Goal: Task Accomplishment & Management: Manage account settings

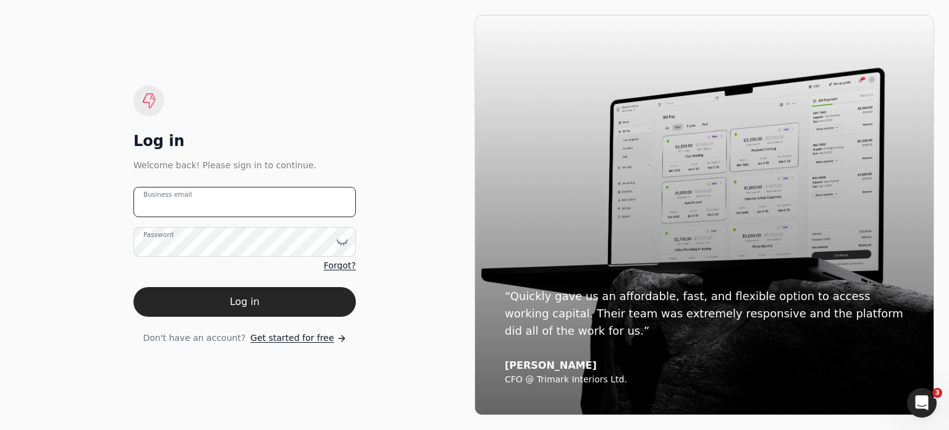
click at [206, 210] on email "Business email" at bounding box center [245, 202] width 223 height 30
type email "[EMAIL_ADDRESS][DOMAIN_NAME]"
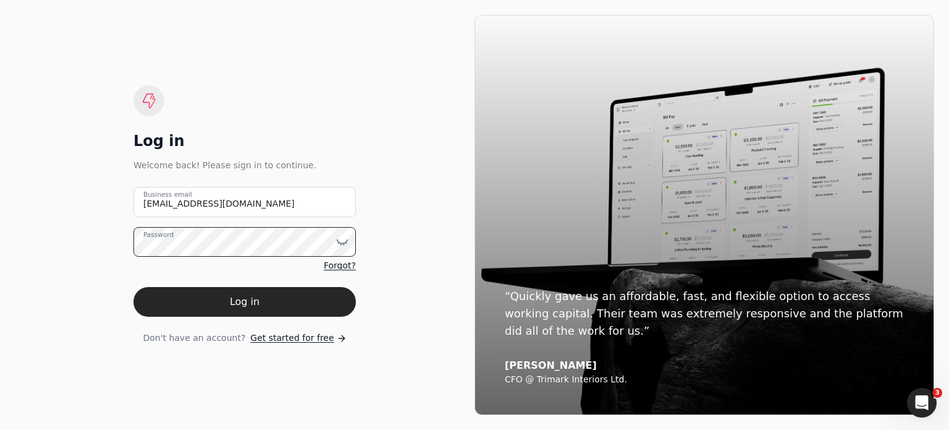
click at [134, 287] on button "Log in" at bounding box center [245, 302] width 223 height 30
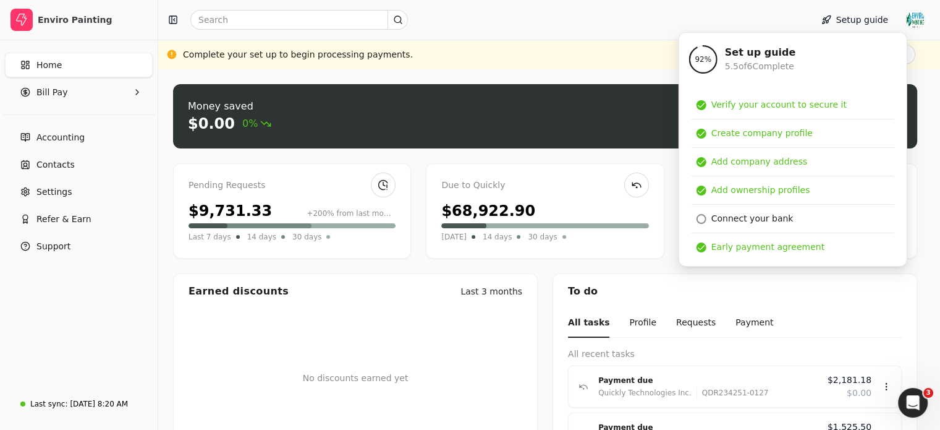
click at [564, 41] on div "Complete your set up to begin processing payments. Finish set up" at bounding box center [549, 55] width 782 height 30
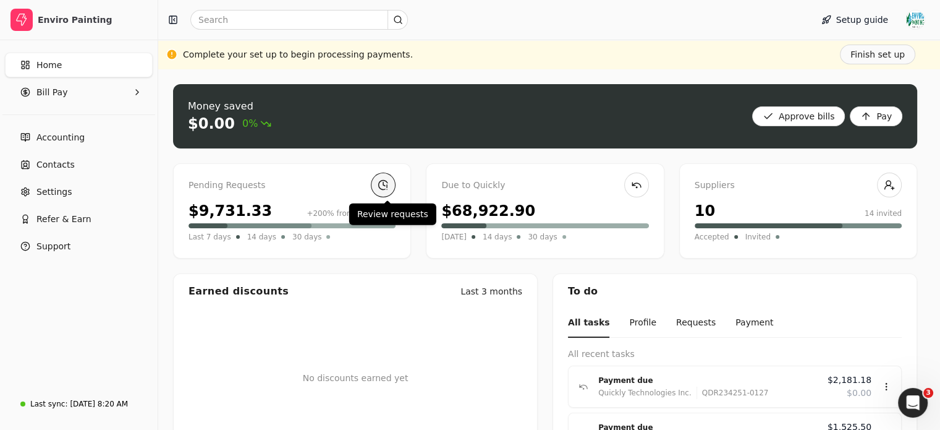
click at [386, 182] on link at bounding box center [383, 184] width 25 height 25
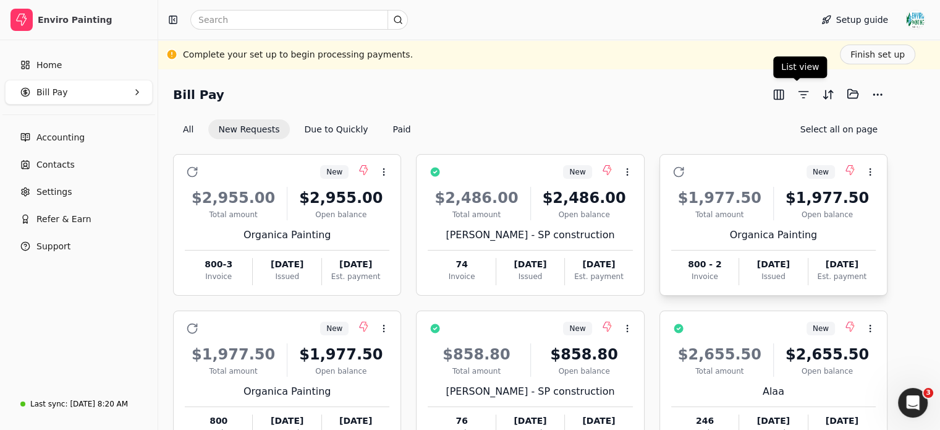
scroll to position [246, 0]
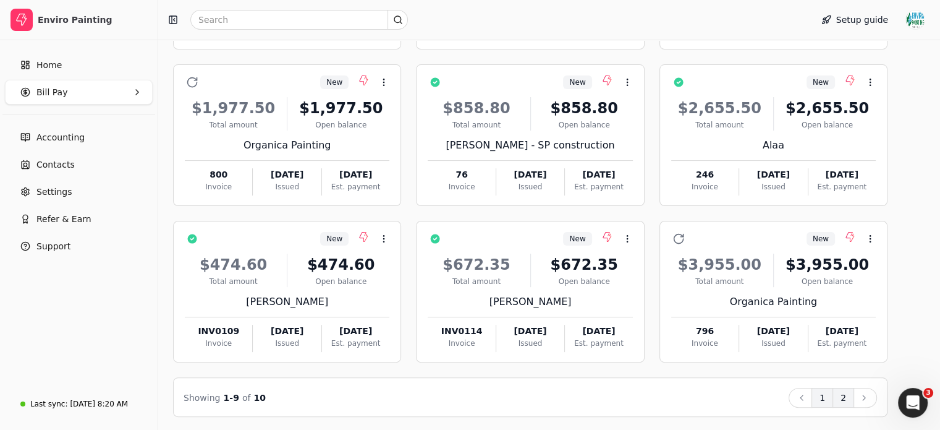
click at [854, 400] on button "2" at bounding box center [844, 398] width 22 height 20
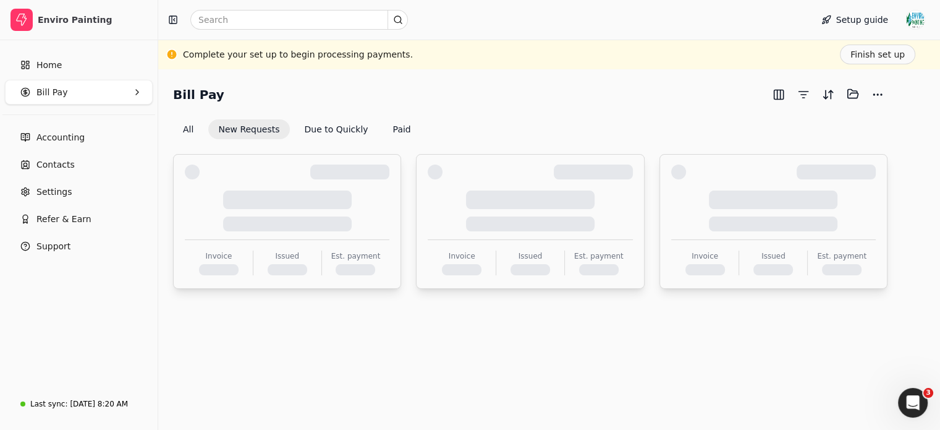
scroll to position [0, 0]
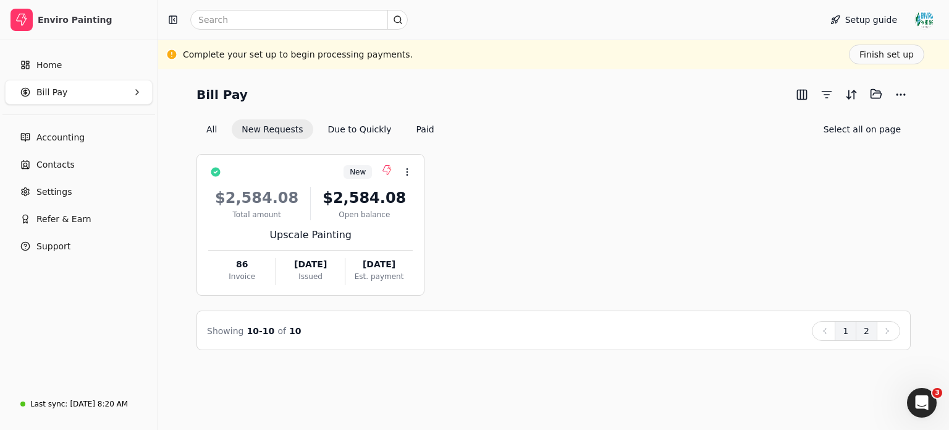
click at [845, 329] on button "1" at bounding box center [846, 331] width 22 height 20
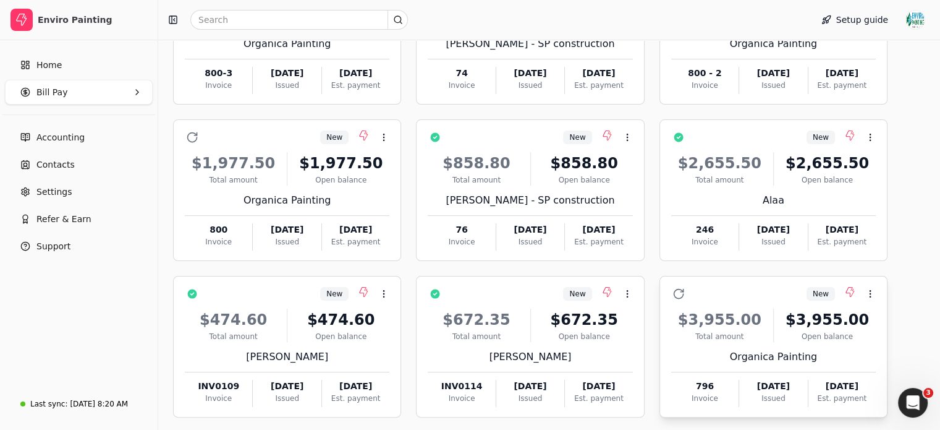
scroll to position [246, 0]
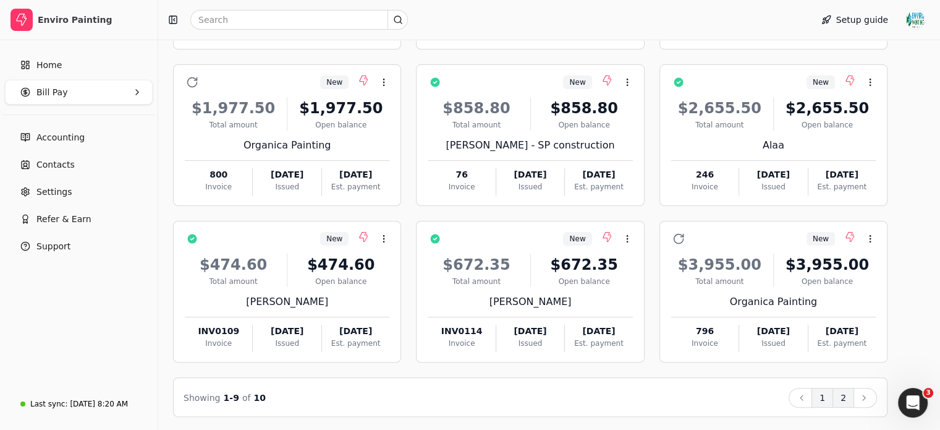
click at [854, 390] on button "2" at bounding box center [844, 398] width 22 height 20
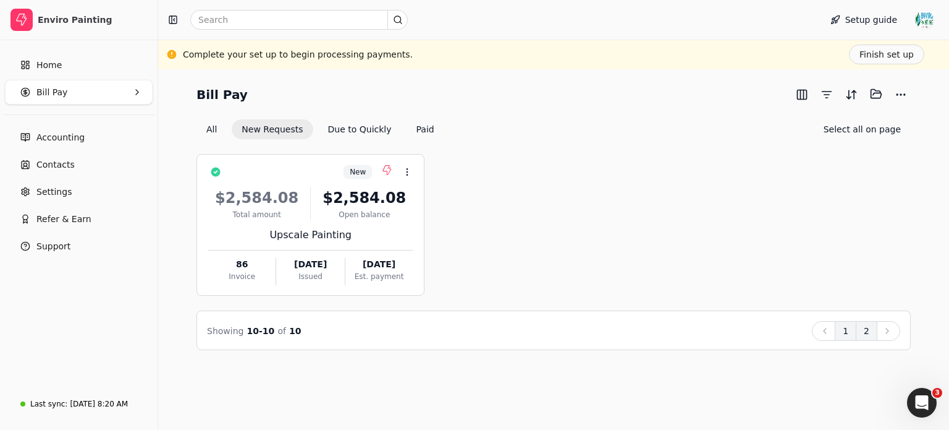
click at [850, 336] on button "1" at bounding box center [846, 331] width 22 height 20
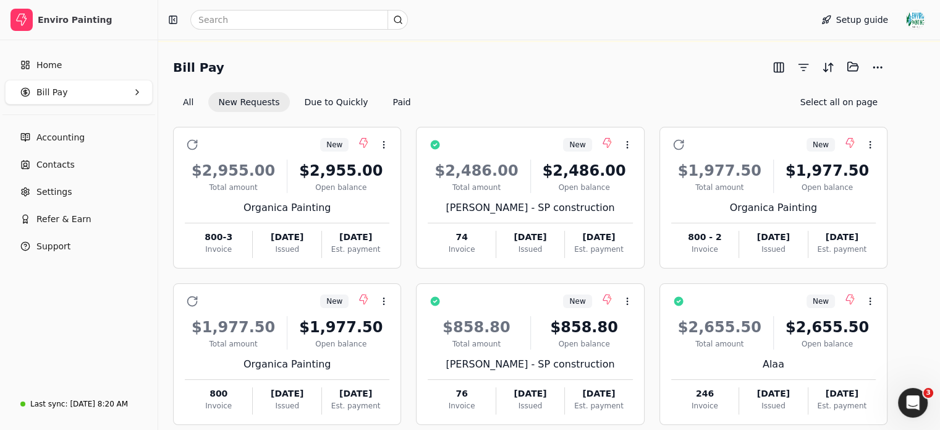
scroll to position [28, 0]
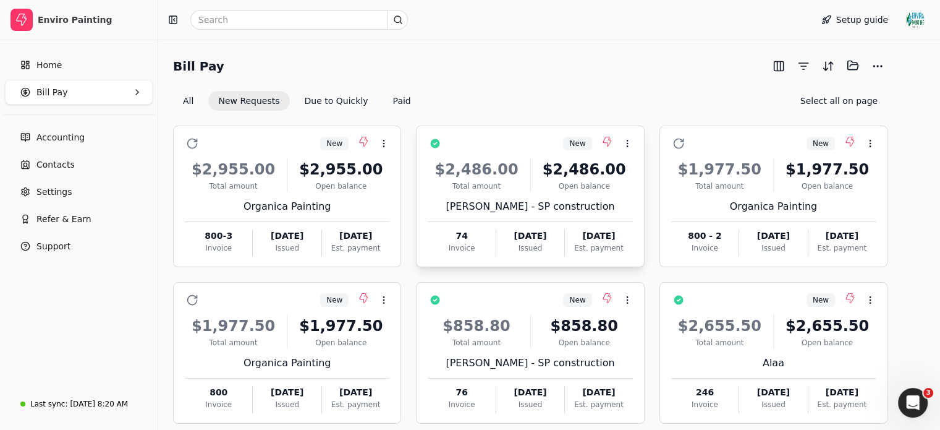
click at [574, 147] on div "New Context Menu Button" at bounding box center [538, 143] width 187 height 21
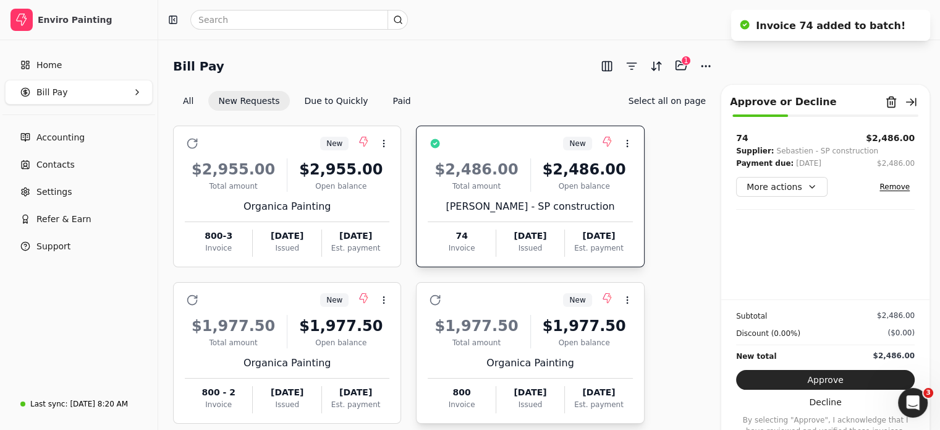
click at [539, 346] on div "Open balance" at bounding box center [584, 342] width 97 height 11
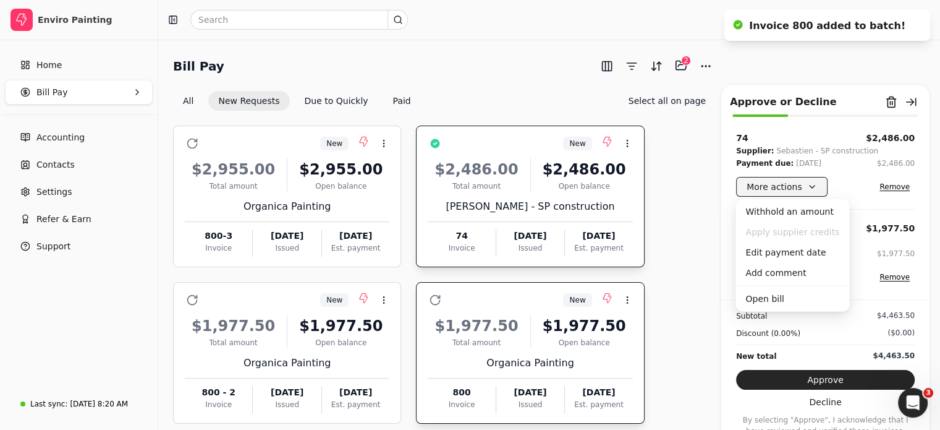
click at [798, 190] on button "More actions" at bounding box center [781, 187] width 91 height 20
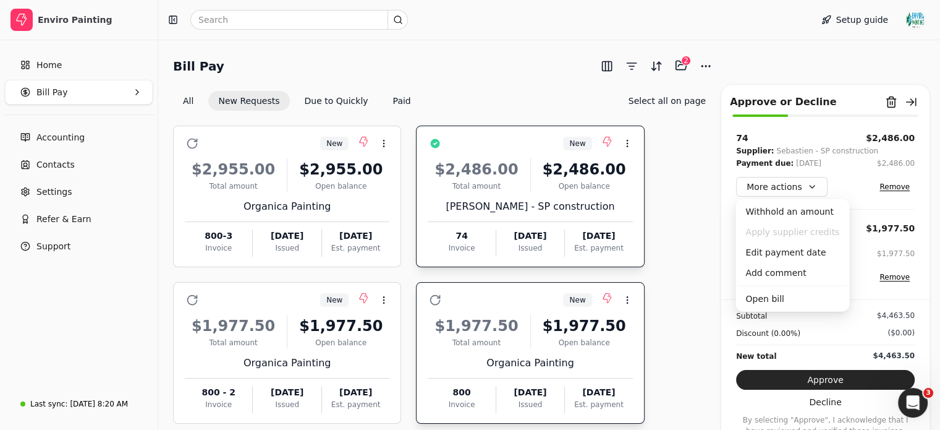
click at [593, 323] on div "$1,977.50" at bounding box center [584, 326] width 97 height 22
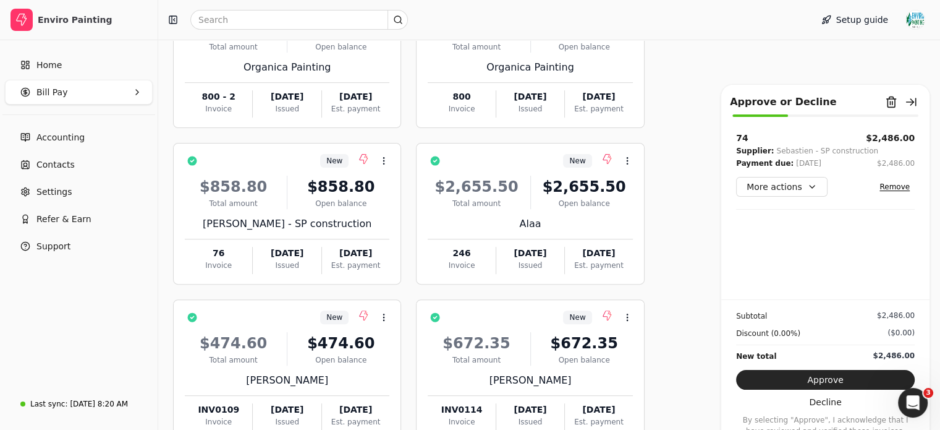
scroll to position [333, 0]
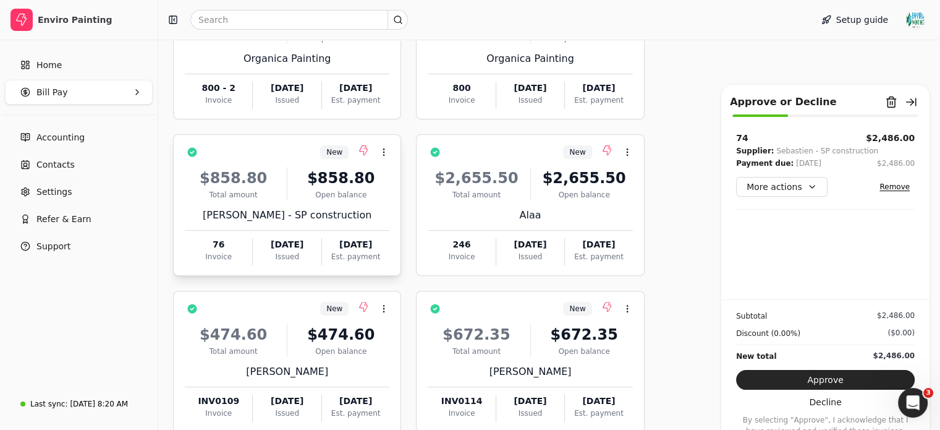
click at [360, 223] on div "$858.80 Total amount $858.80 Open balance [PERSON_NAME] - SP construction 76 In…" at bounding box center [287, 212] width 205 height 106
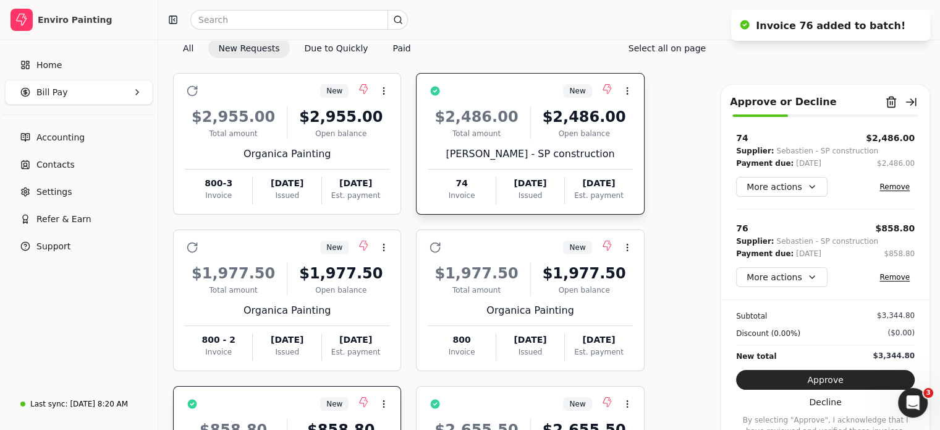
scroll to position [244, 0]
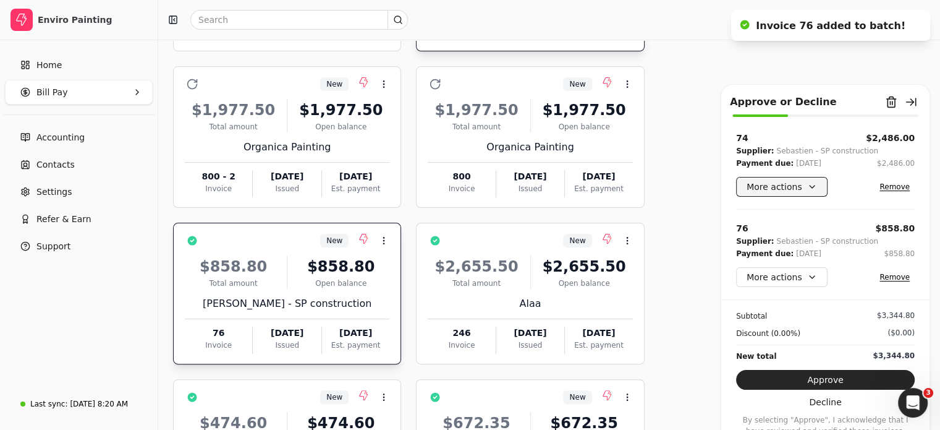
click at [804, 187] on button "More actions" at bounding box center [781, 187] width 91 height 20
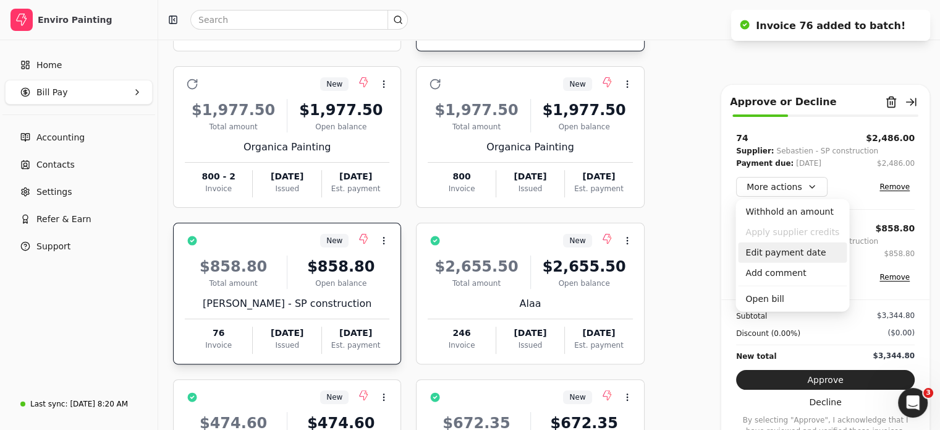
click at [800, 260] on div "Edit payment date" at bounding box center [792, 252] width 109 height 20
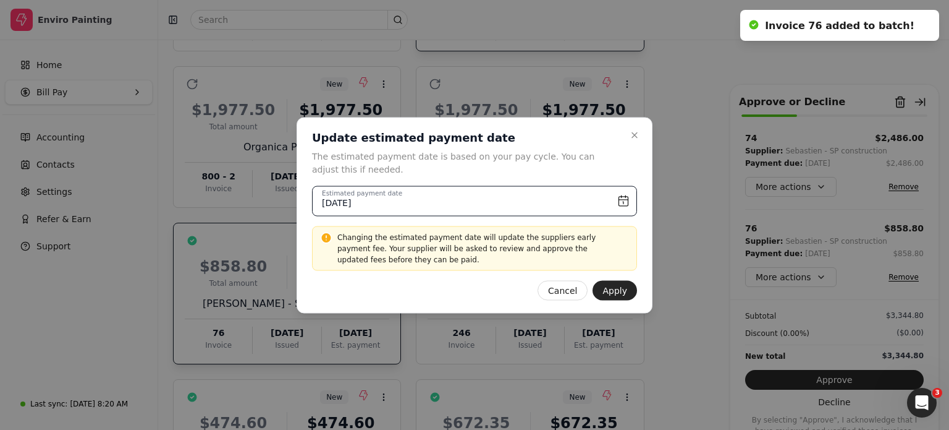
click at [627, 203] on input "[DATE]" at bounding box center [474, 200] width 325 height 30
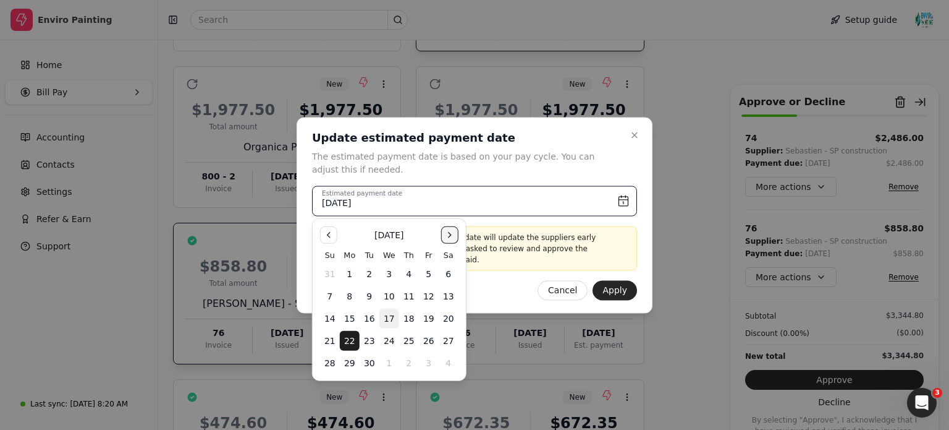
click at [452, 237] on button "Go to the Next Month" at bounding box center [449, 234] width 17 height 17
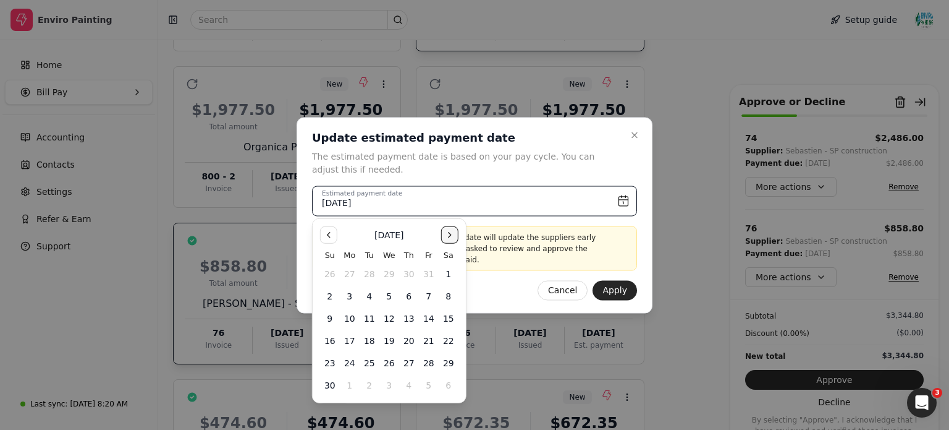
click at [452, 237] on button "Go to the Next Month" at bounding box center [449, 234] width 17 height 17
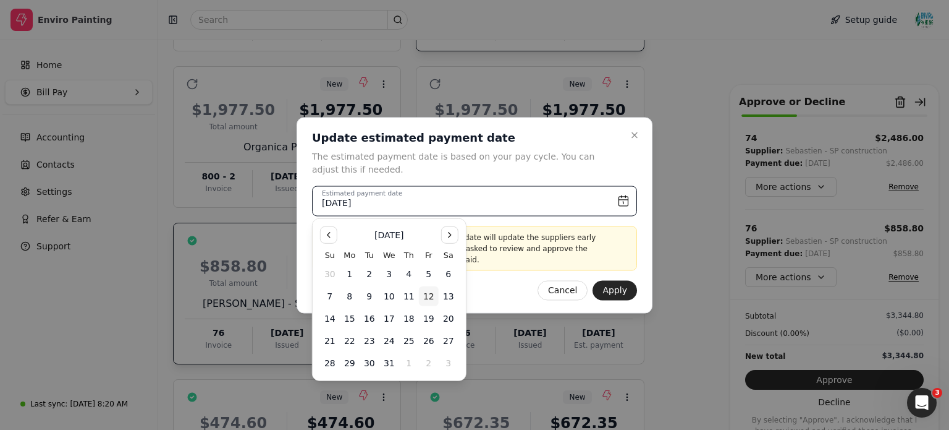
click at [433, 301] on button "12" at bounding box center [429, 296] width 20 height 20
type input "[DATE]"
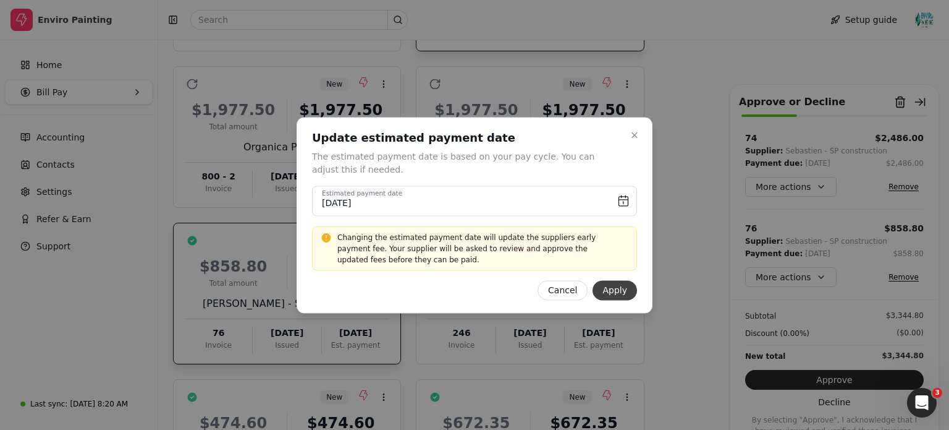
click at [623, 294] on button "Apply" at bounding box center [615, 290] width 45 height 20
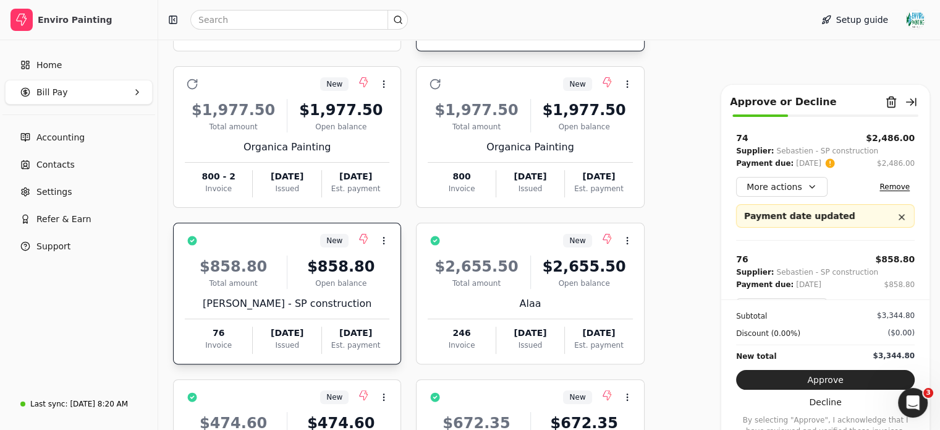
scroll to position [32, 0]
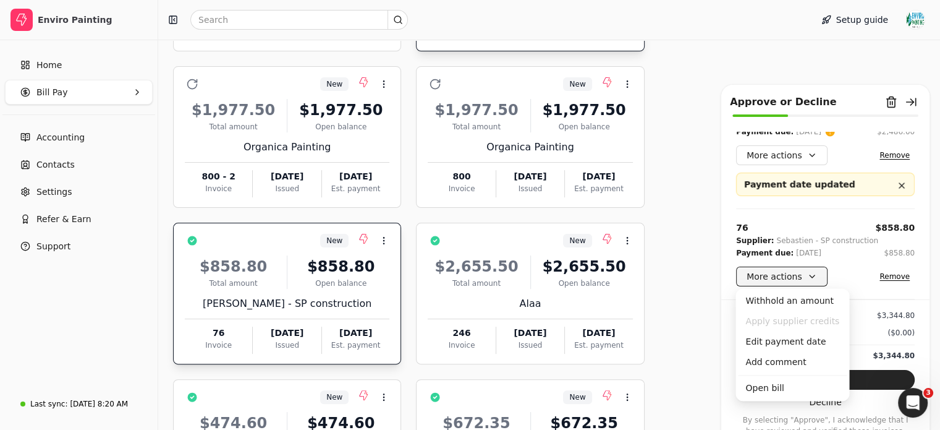
click at [796, 273] on button "More actions" at bounding box center [781, 276] width 91 height 20
click at [786, 339] on div "Edit payment date" at bounding box center [792, 341] width 109 height 20
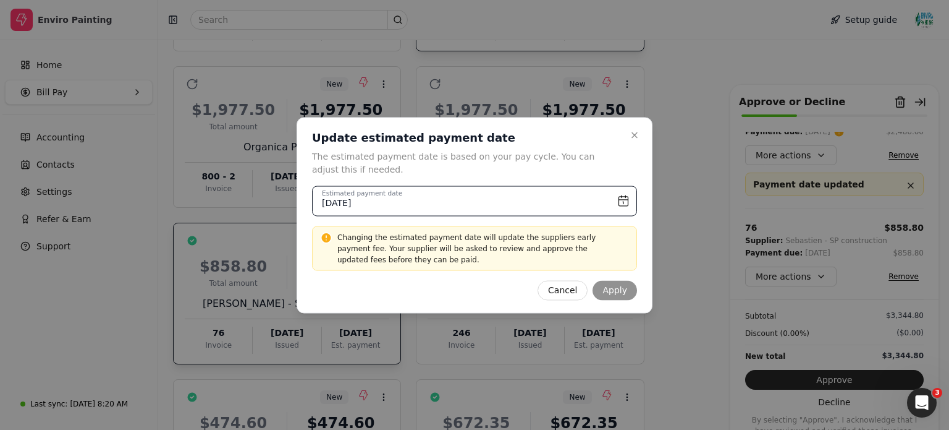
click at [571, 200] on input "[DATE]" at bounding box center [474, 200] width 325 height 30
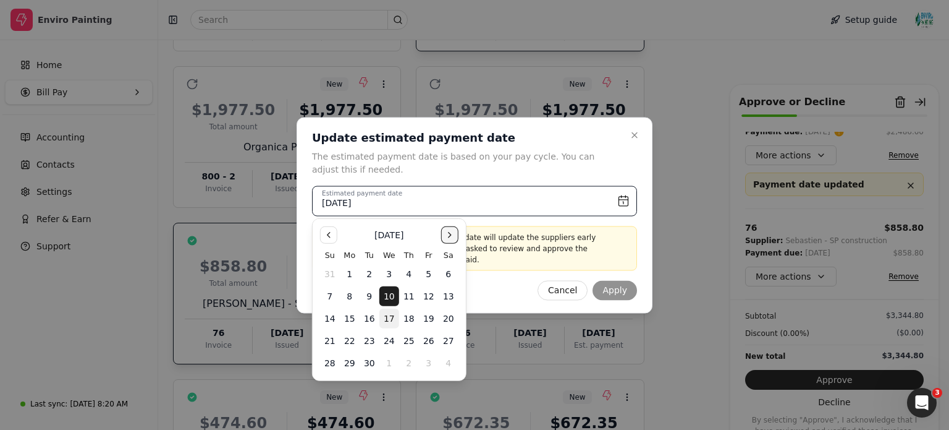
click at [452, 237] on button "Go to the Next Month" at bounding box center [449, 234] width 17 height 17
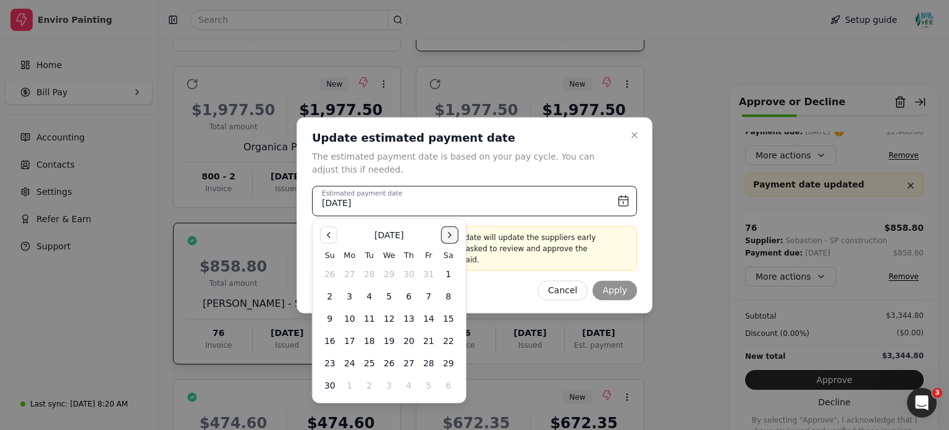
click at [452, 237] on button "Go to the Next Month" at bounding box center [449, 234] width 17 height 17
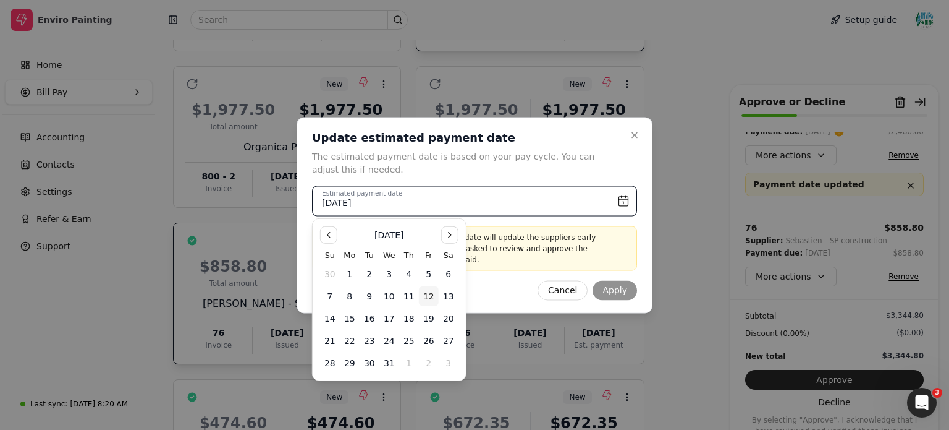
click at [433, 299] on button "12" at bounding box center [429, 296] width 20 height 20
type input "[DATE]"
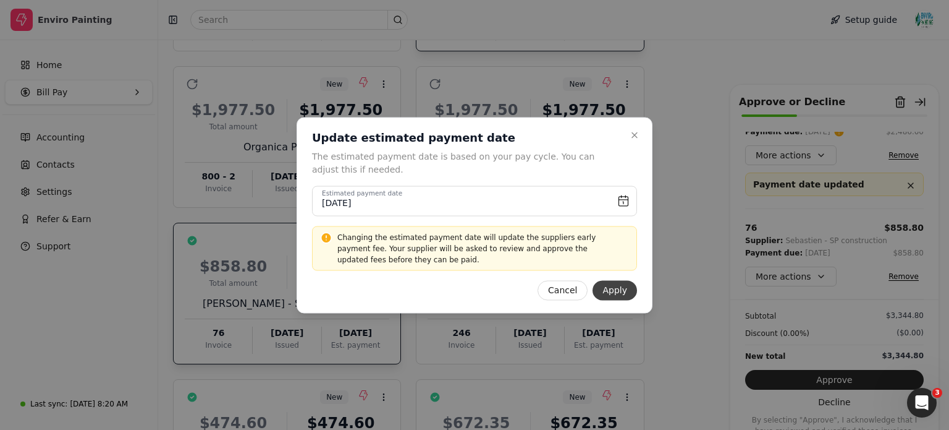
click at [624, 284] on button "Apply" at bounding box center [615, 290] width 45 height 20
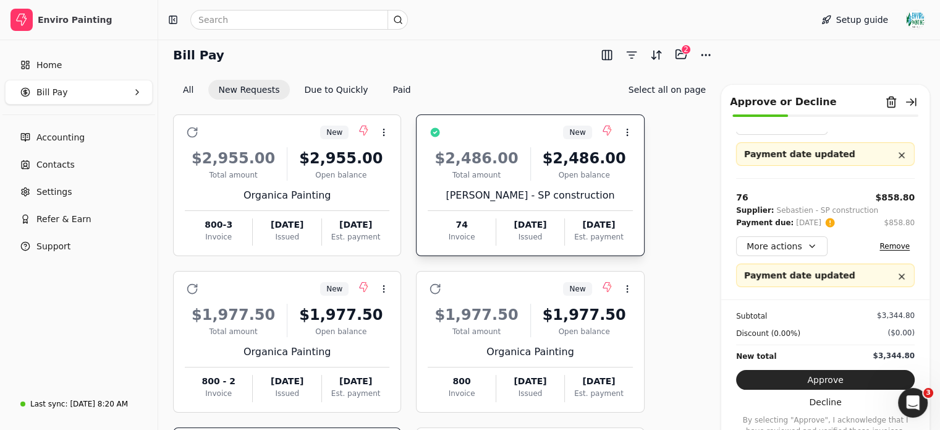
scroll to position [0, 0]
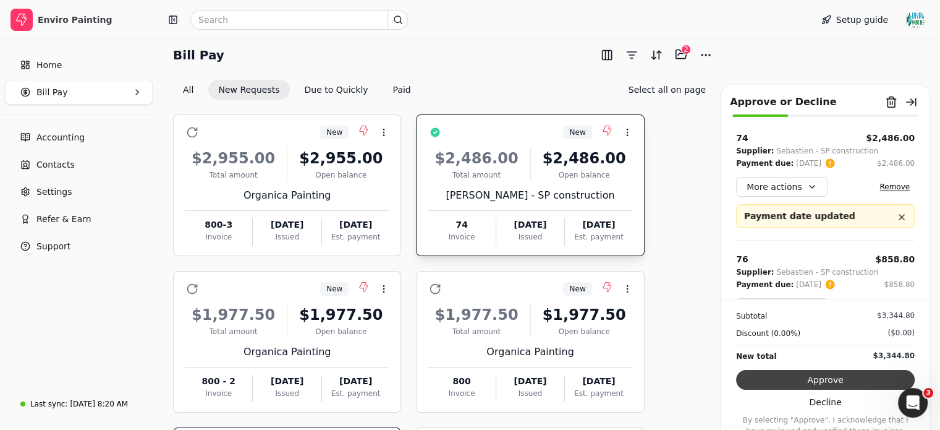
click at [806, 375] on button "Approve" at bounding box center [825, 380] width 179 height 20
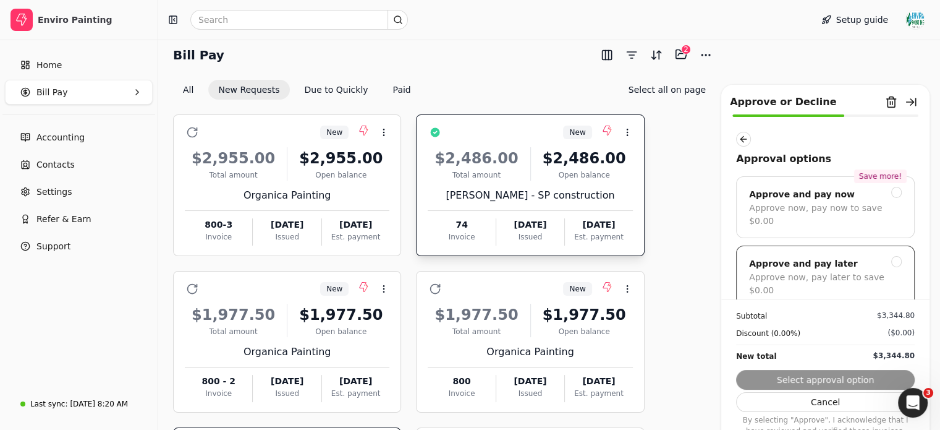
click at [891, 256] on div "Approve and pay later" at bounding box center [825, 263] width 153 height 15
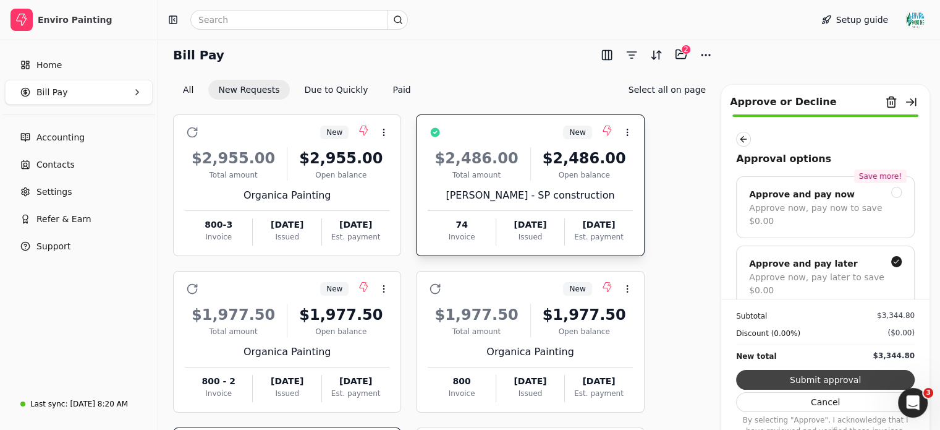
click at [855, 375] on button "Submit approval" at bounding box center [825, 380] width 179 height 20
